Goal: Navigation & Orientation: Find specific page/section

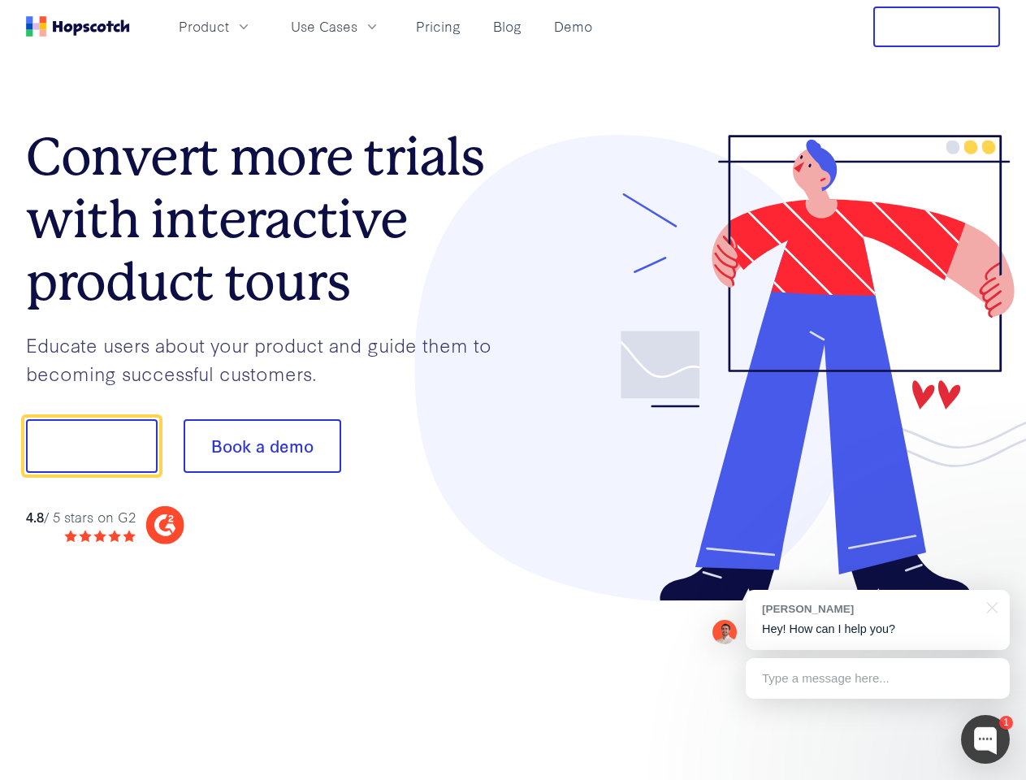
click at [514, 390] on div at bounding box center [758, 368] width 488 height 467
click at [229, 26] on span "Product" at bounding box center [204, 26] width 50 height 20
click at [358, 26] on span "Use Cases" at bounding box center [324, 26] width 67 height 20
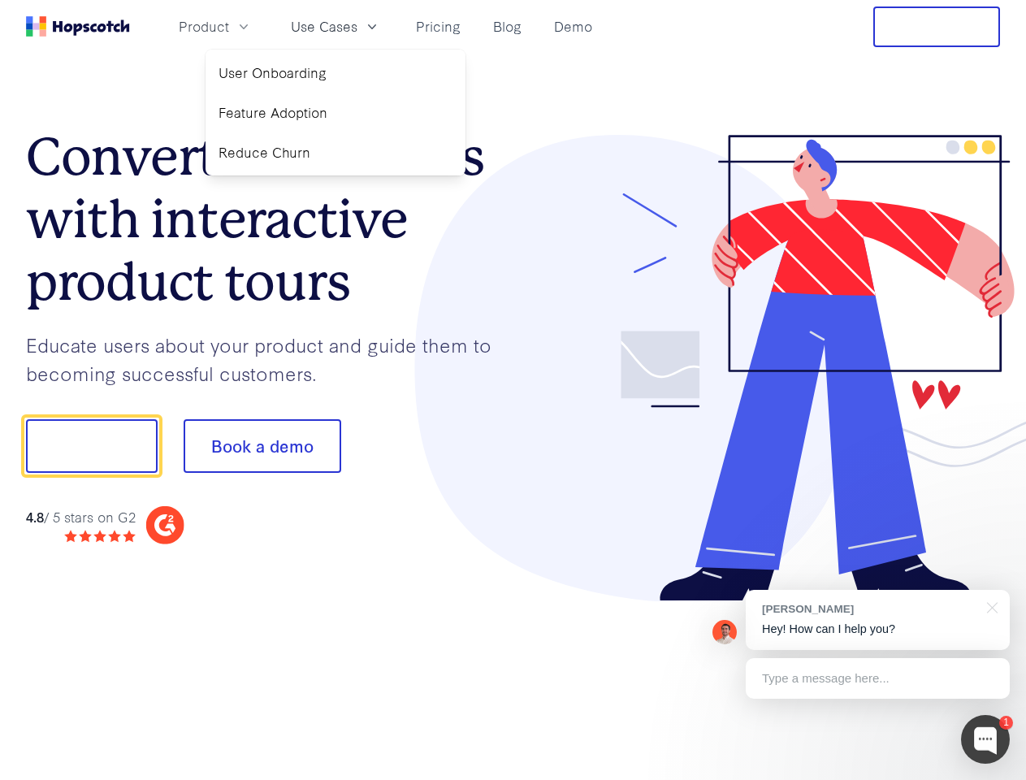
click at [937, 27] on button "Free Trial" at bounding box center [937, 27] width 127 height 41
click at [91, 446] on button "Show me!" at bounding box center [92, 446] width 132 height 54
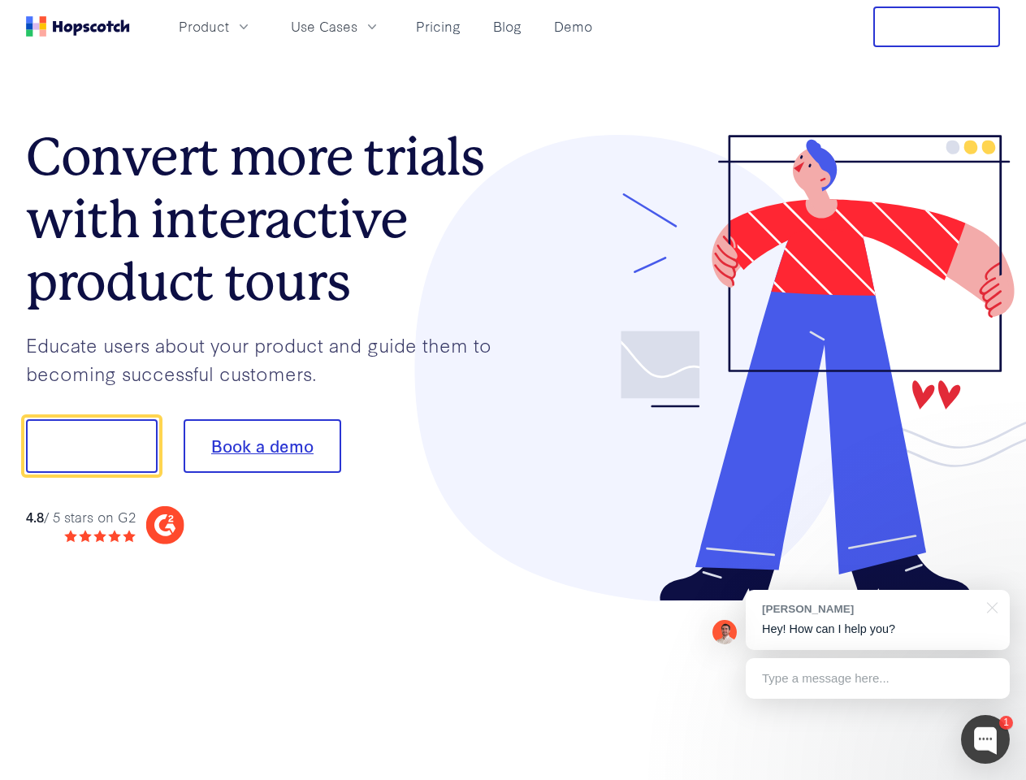
click at [262, 446] on button "Book a demo" at bounding box center [263, 446] width 158 height 54
click at [986, 740] on div at bounding box center [985, 739] width 49 height 49
click at [878, 620] on div "[PERSON_NAME] Hey! How can I help you?" at bounding box center [878, 620] width 264 height 60
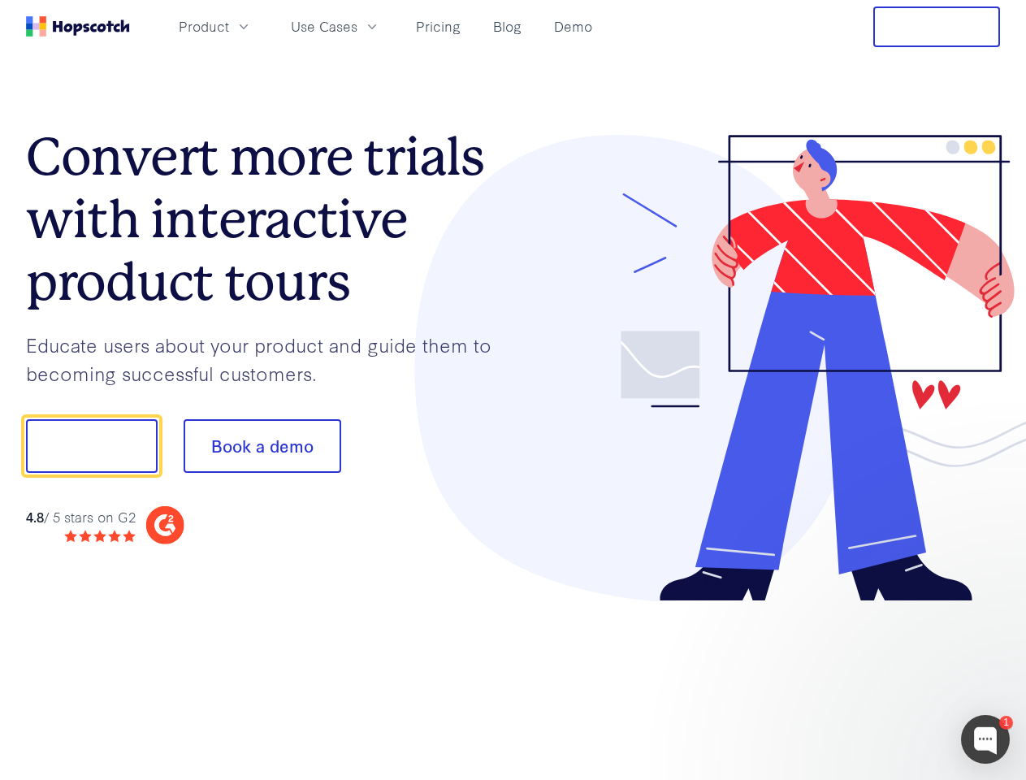
click at [990, 606] on div at bounding box center [857, 444] width 305 height 542
click at [878, 679] on div at bounding box center [857, 553] width 305 height 324
